Goal: Find specific page/section: Find specific page/section

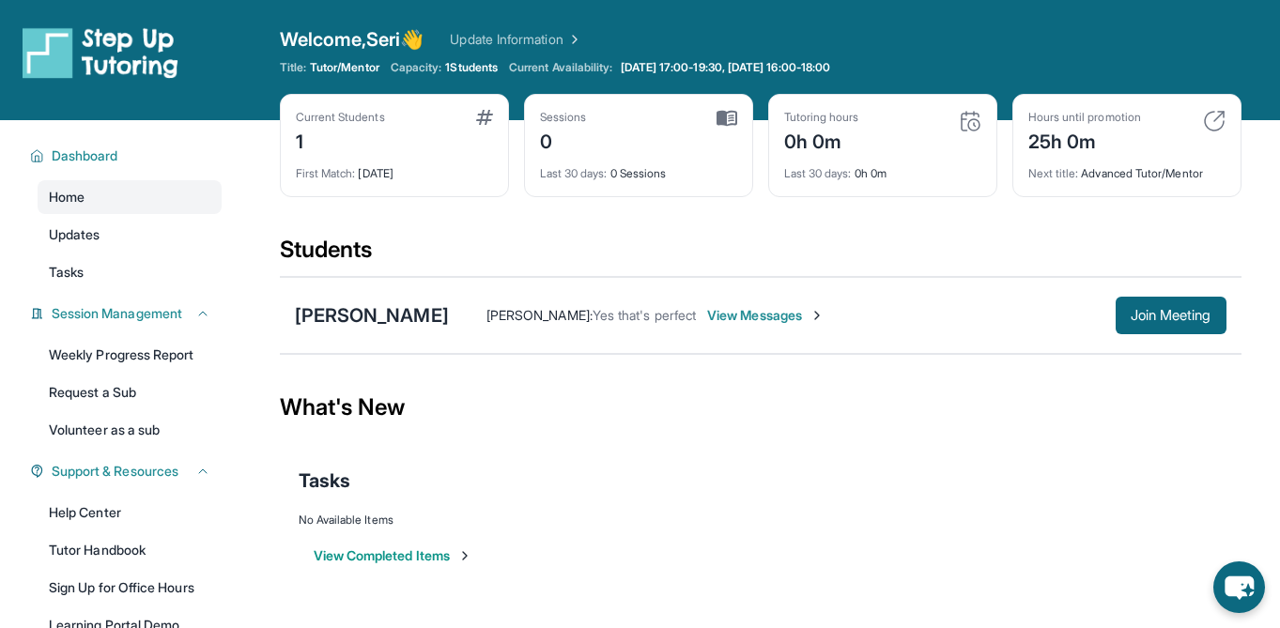
scroll to position [59, 0]
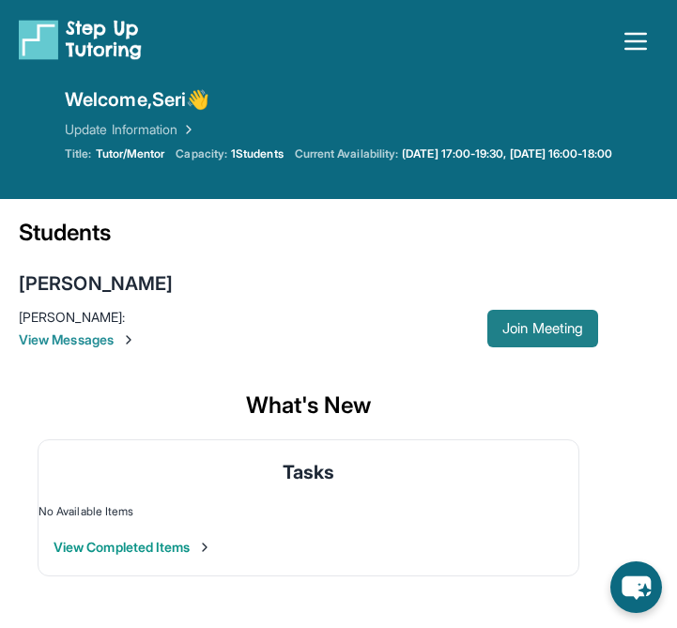
click at [508, 323] on span "Join Meeting" at bounding box center [543, 328] width 81 height 11
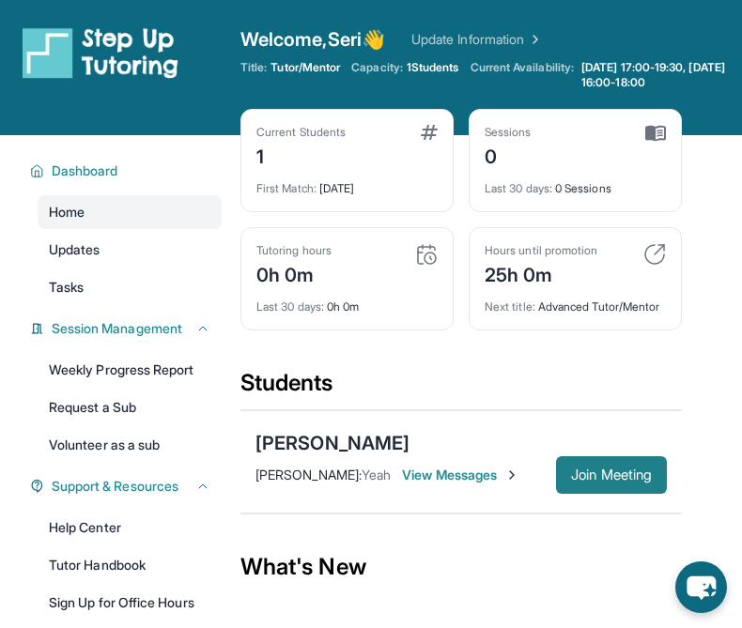
click at [583, 481] on span "Join Meeting" at bounding box center [611, 475] width 81 height 11
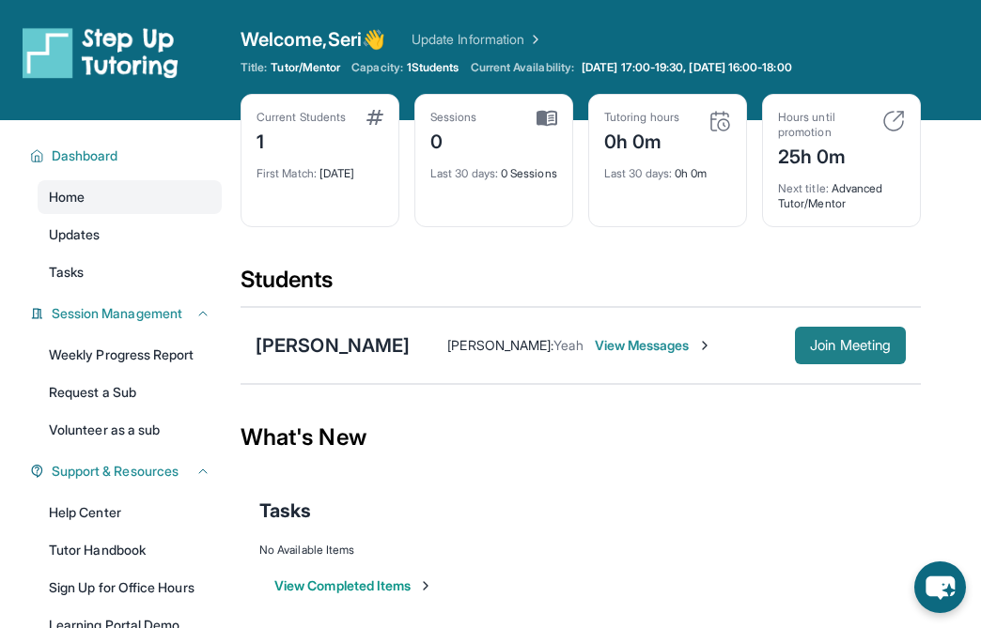
click at [810, 348] on span "Join Meeting" at bounding box center [850, 345] width 81 height 11
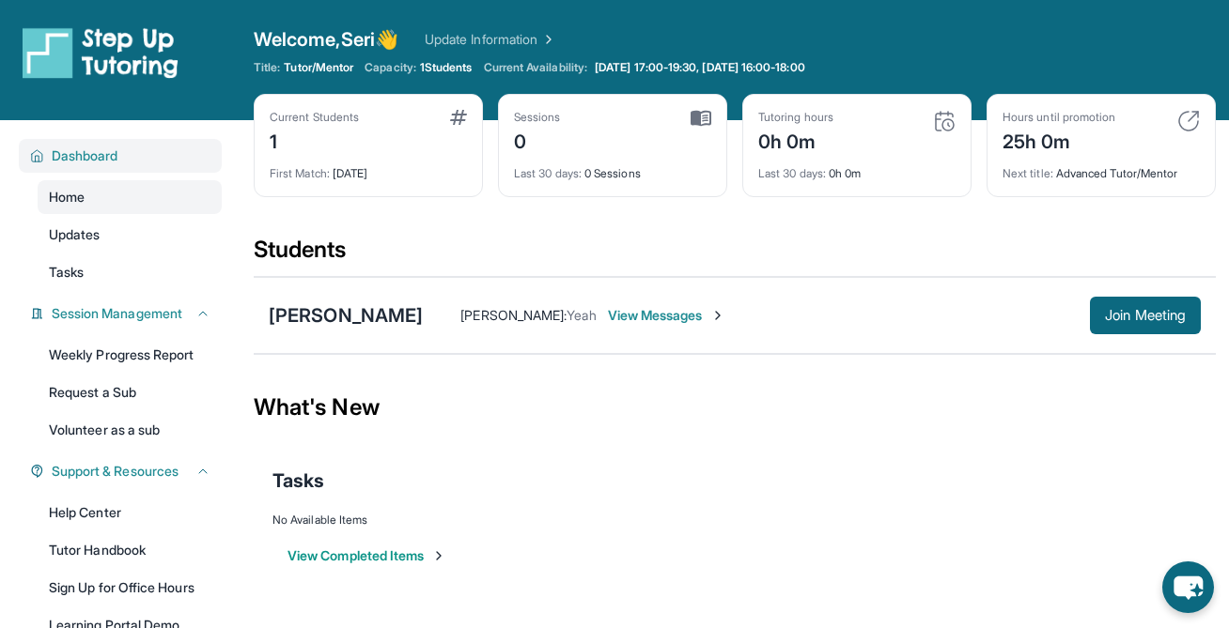
click at [98, 153] on span "Dashboard" at bounding box center [85, 156] width 67 height 19
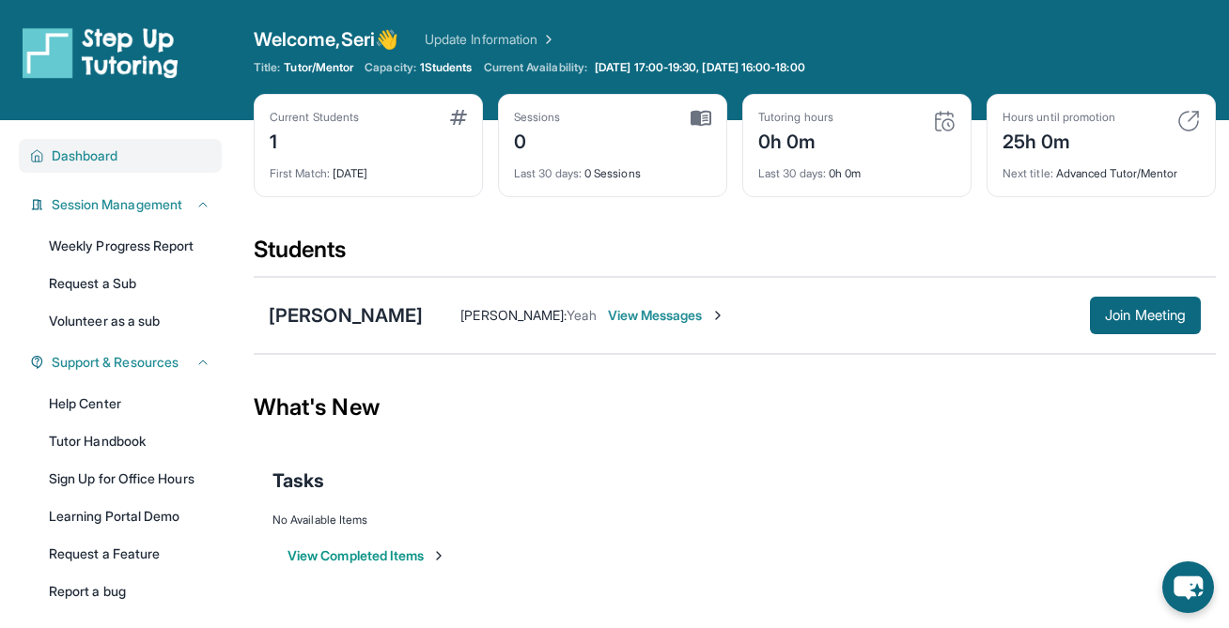
click at [96, 155] on span "Dashboard" at bounding box center [85, 156] width 67 height 19
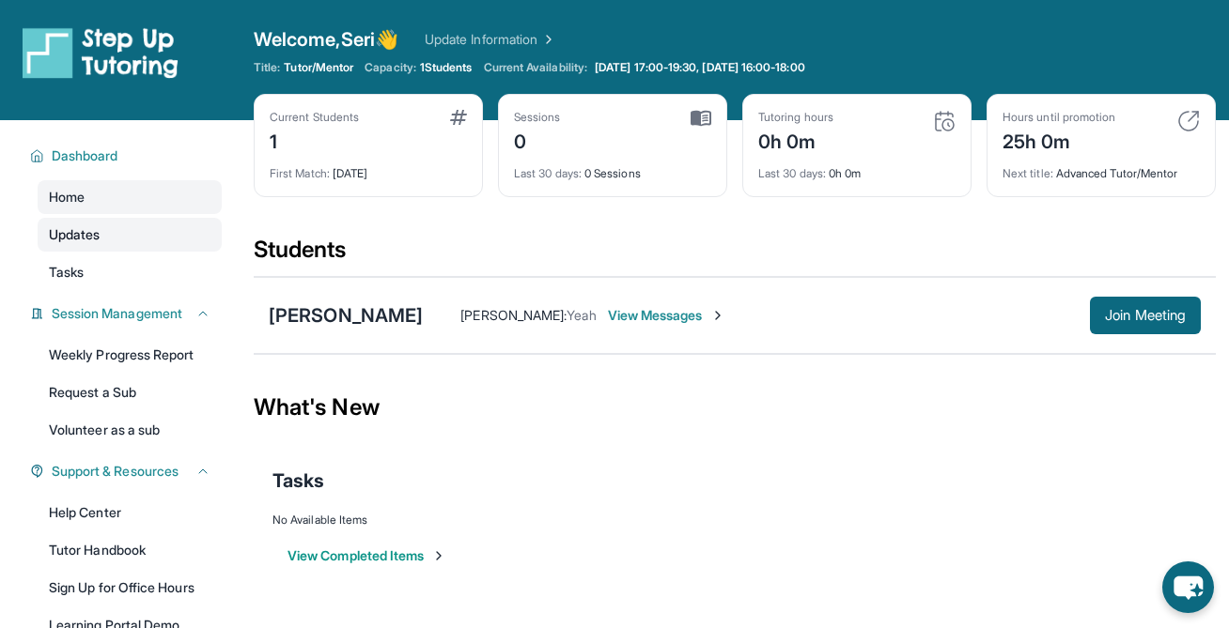
click at [88, 239] on span "Updates" at bounding box center [75, 234] width 52 height 19
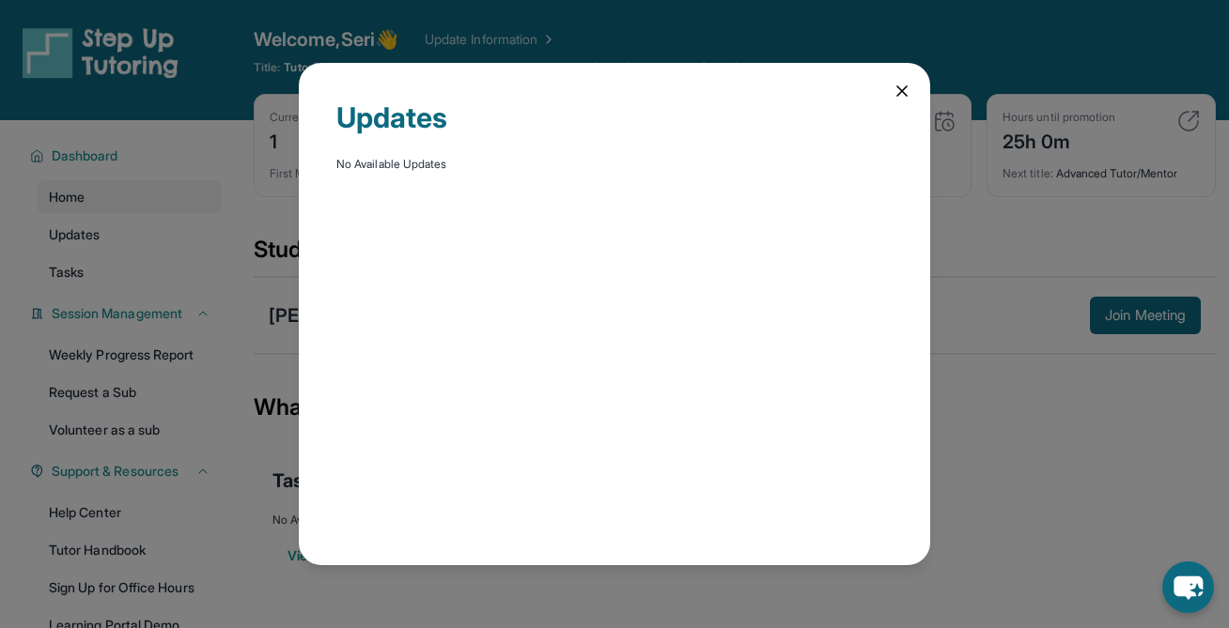
click at [130, 256] on div "Updates No Available Updates" at bounding box center [614, 314] width 1229 height 628
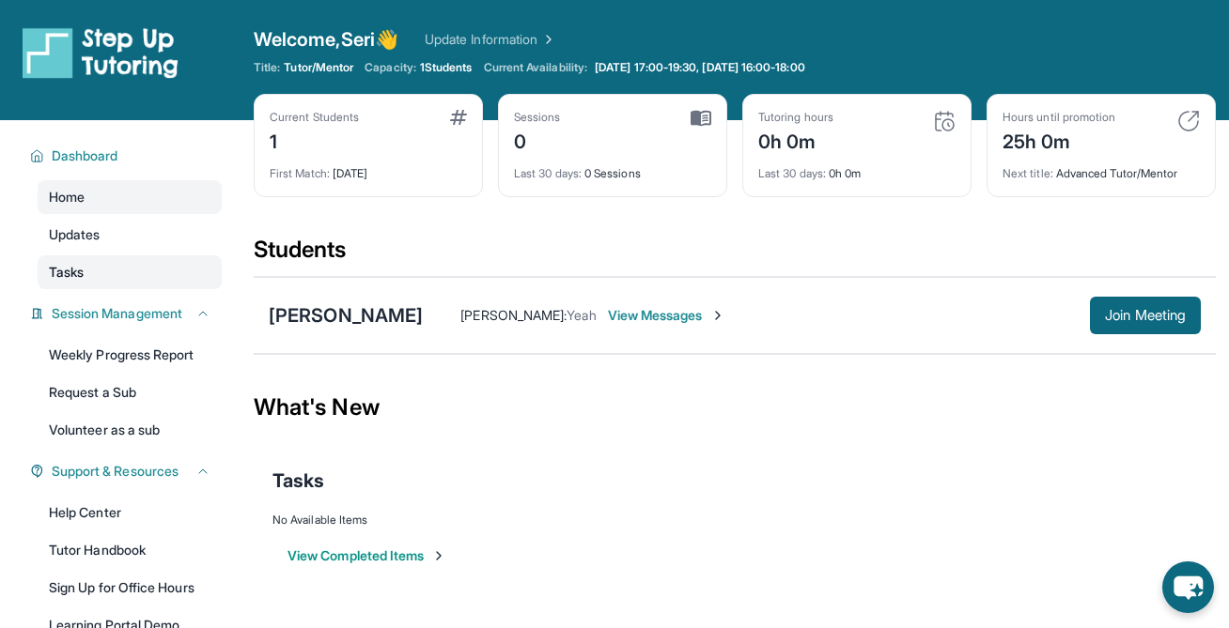
click at [94, 265] on link "Tasks" at bounding box center [130, 273] width 184 height 34
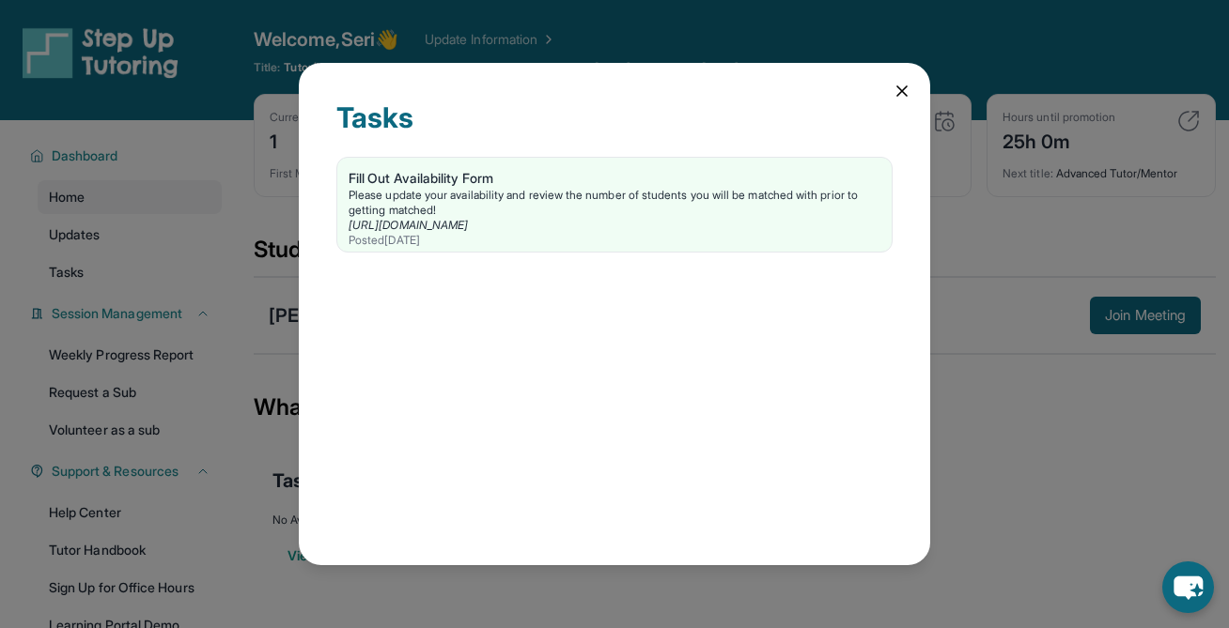
click at [225, 244] on div "Tasks Fill Out Availability Form Please update your availability and review the…" at bounding box center [614, 314] width 1229 height 628
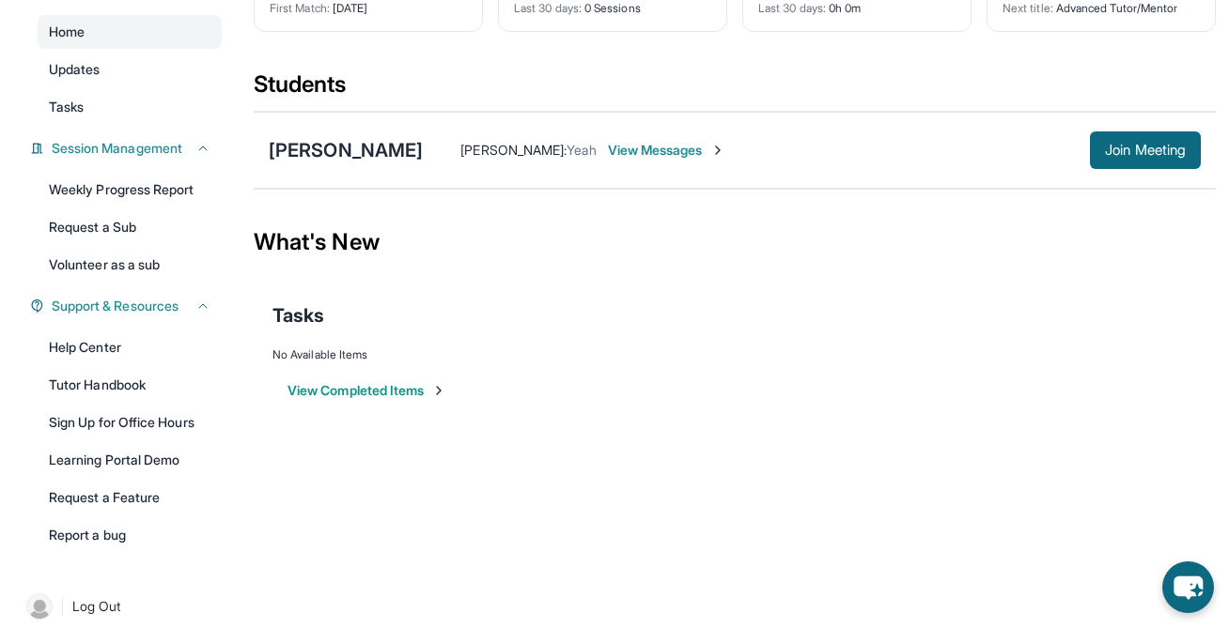
scroll to position [183, 0]
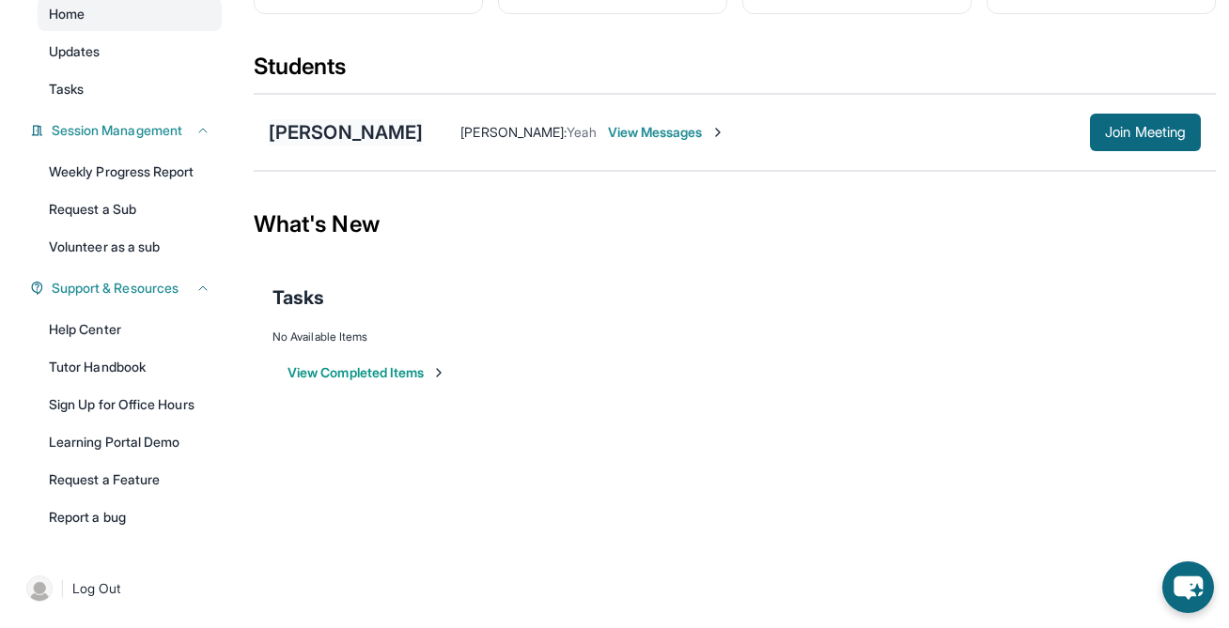
click at [331, 143] on div "[PERSON_NAME]" at bounding box center [346, 132] width 154 height 26
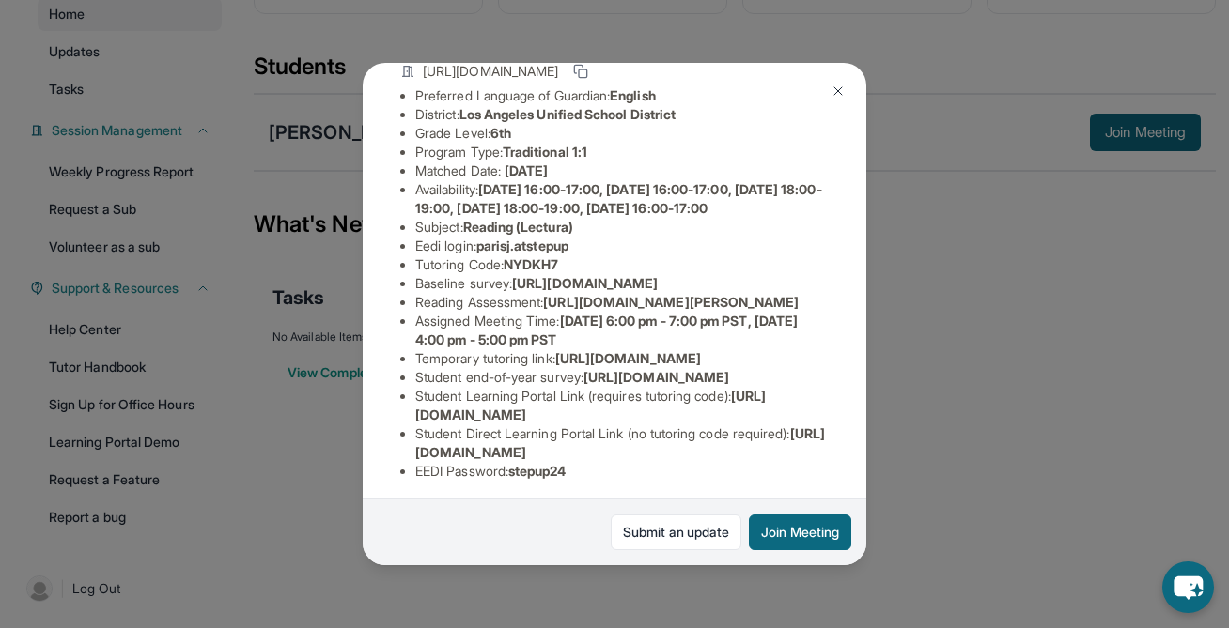
scroll to position [148, 0]
click at [517, 293] on span "https://airtable.com/apprlfn8WjpjBUn2G/shrK0QR6AaNyG5psY?prefill_Type%20of%20Fo…" at bounding box center [585, 285] width 146 height 16
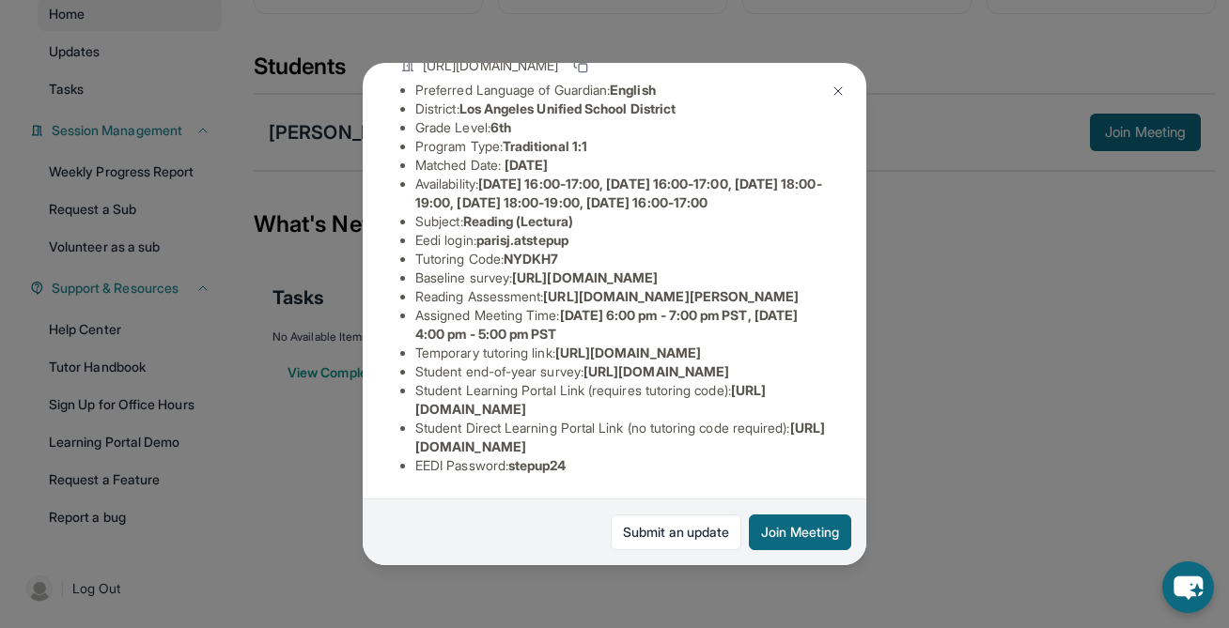
scroll to position [278, 677]
drag, startPoint x: 413, startPoint y: 187, endPoint x: 768, endPoint y: 229, distance: 357.6
click at [768, 229] on div "Paris Johnson Guardian: Arana Reed Student Information https://student-portal.s…" at bounding box center [614, 314] width 503 height 503
copy span "https://airtable.com/apprlfn8WjpjBUn2G/shrK0QR6AaNyG5psY?prefill_Type%20of%20Fo…"
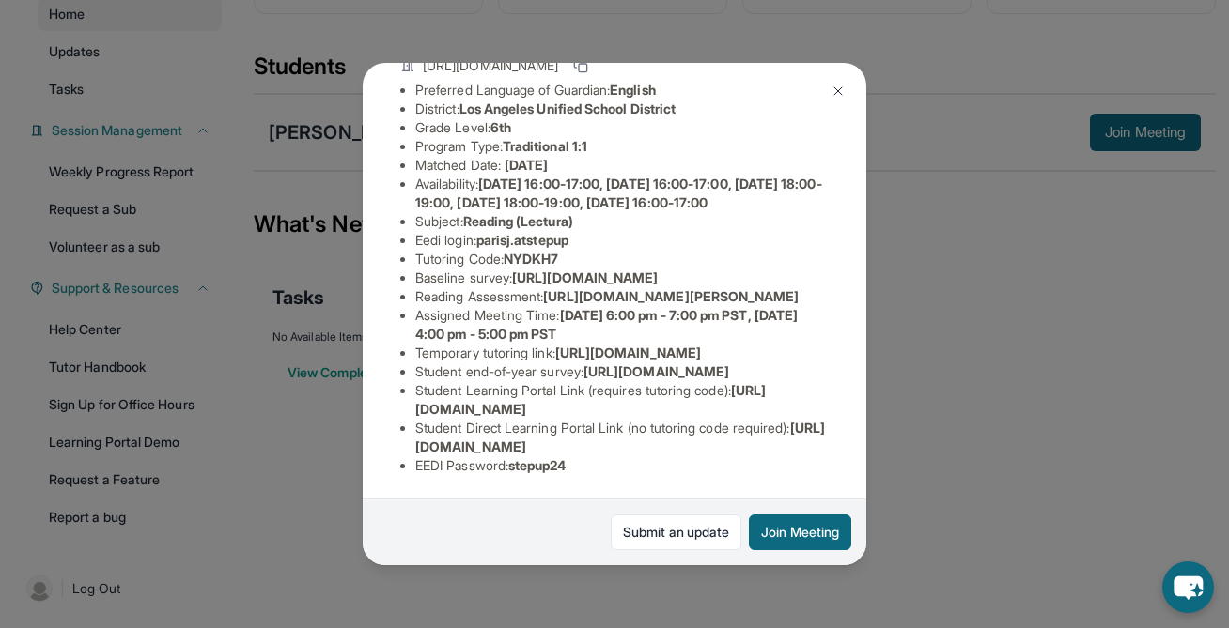
click at [767, 287] on li "Reading Assessment : https://fhzml4p6.paperform.co/?id=2022-s5455&name=Paris%20…" at bounding box center [621, 296] width 413 height 19
drag, startPoint x: 554, startPoint y: 304, endPoint x: 612, endPoint y: 328, distance: 62.8
click at [612, 306] on li "Reading Assessment : https://fhzml4p6.paperform.co/?id=2022-s5455&name=Paris%20…" at bounding box center [621, 296] width 413 height 19
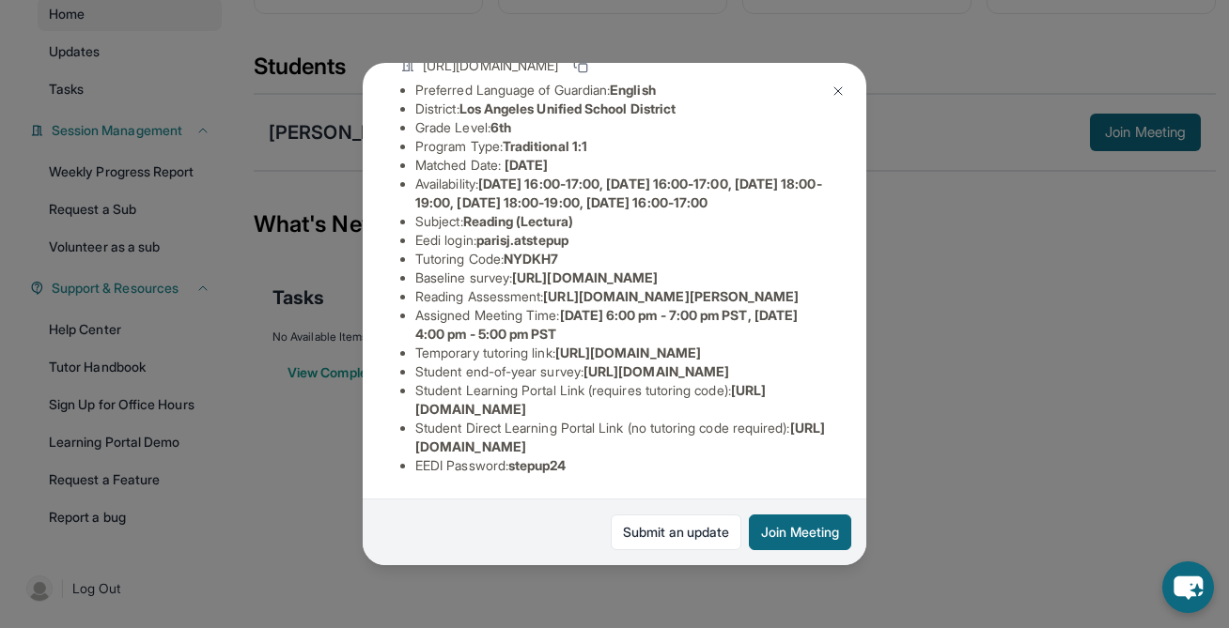
click at [558, 298] on span "https://fhzml4p6.paperform.co/?id=2022-s5455&name=Paris%20Johnson&grade=6th&win…" at bounding box center [671, 296] width 256 height 16
drag, startPoint x: 554, startPoint y: 301, endPoint x: 822, endPoint y: 341, distance: 270.7
click at [821, 306] on li "Reading Assessment : https://fhzml4p6.paperform.co/?id=2022-s5455&name=Paris%20…" at bounding box center [621, 296] width 413 height 19
copy span "https://fhzml4p6.paperform.co/?id=2022-s5455&name=Paris%20Johnson&grade=6th&win…"
click at [754, 231] on li "Eedi login : parisj.atstepup" at bounding box center [621, 240] width 413 height 19
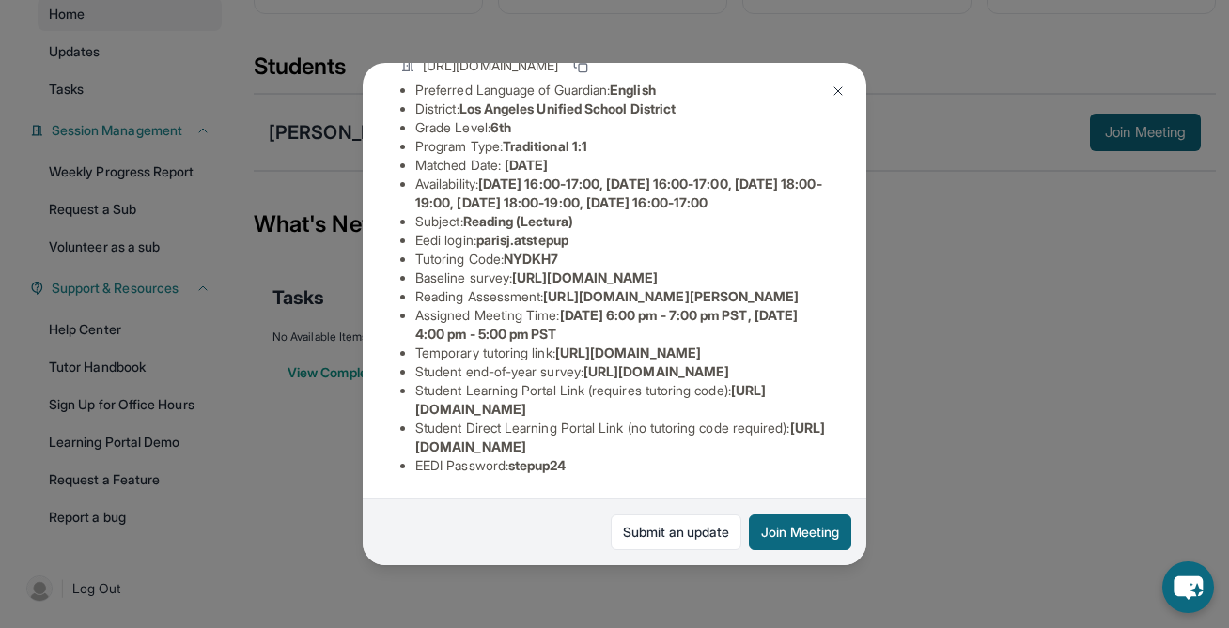
scroll to position [381, 8]
click at [929, 157] on div "Paris Johnson Guardian: Arana Reed Student Information https://student-portal.s…" at bounding box center [614, 314] width 1229 height 628
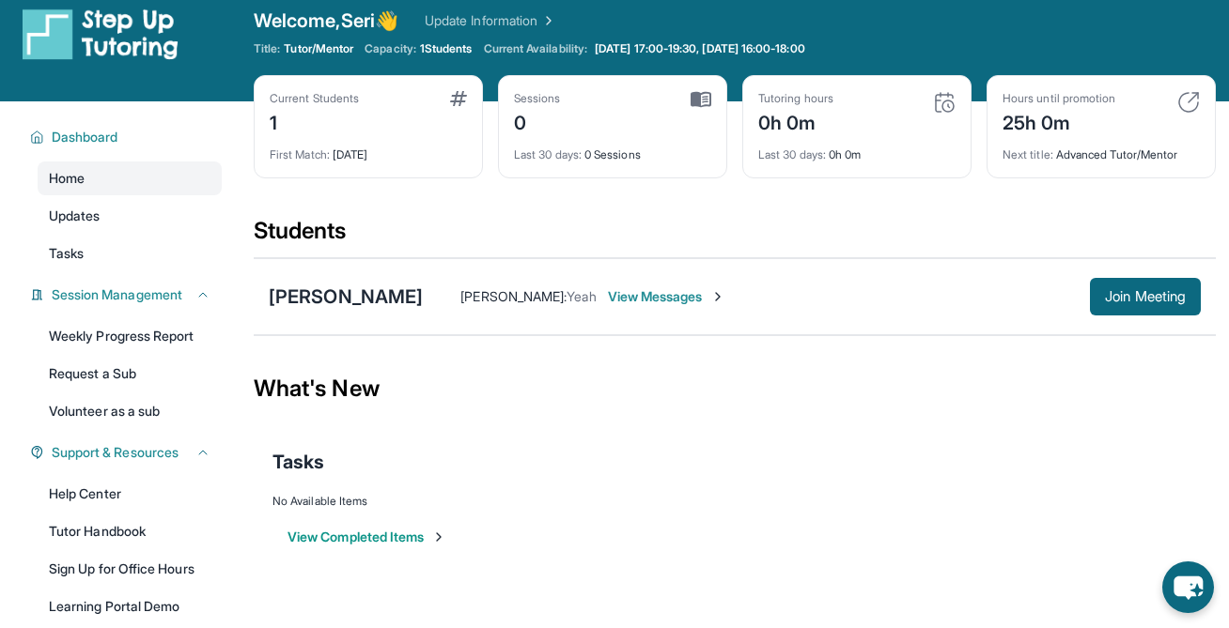
scroll to position [16, 0]
